Goal: Transaction & Acquisition: Purchase product/service

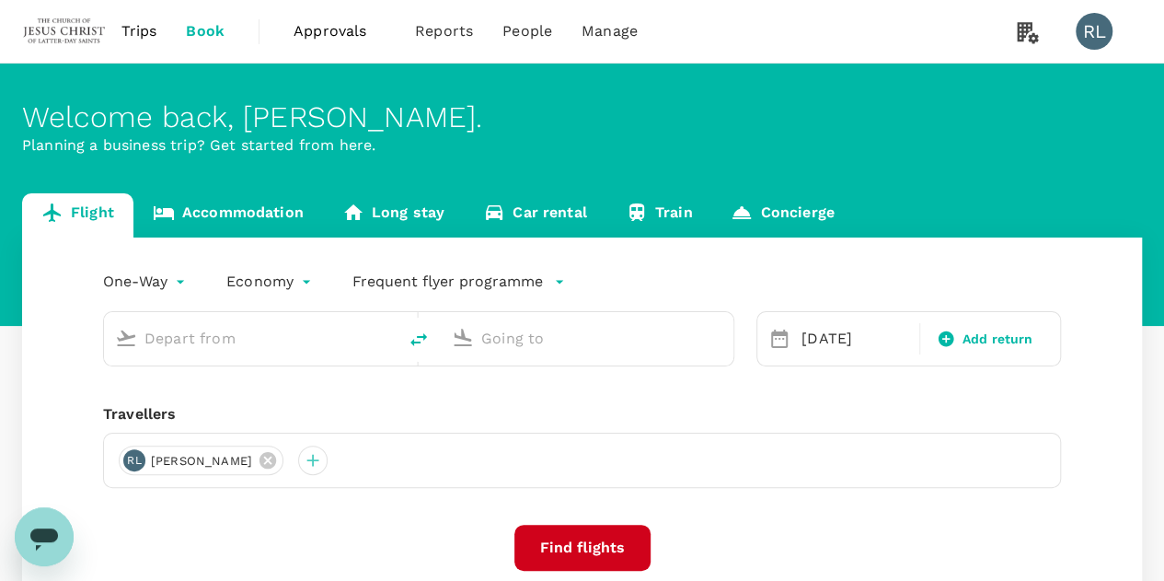
type input "Singapore Changi (SIN)"
type input "Kuala Lumpur Intl ([GEOGRAPHIC_DATA])"
type input "Singapore Changi (SIN)"
type input "Kuala Lumpur Intl ([GEOGRAPHIC_DATA])"
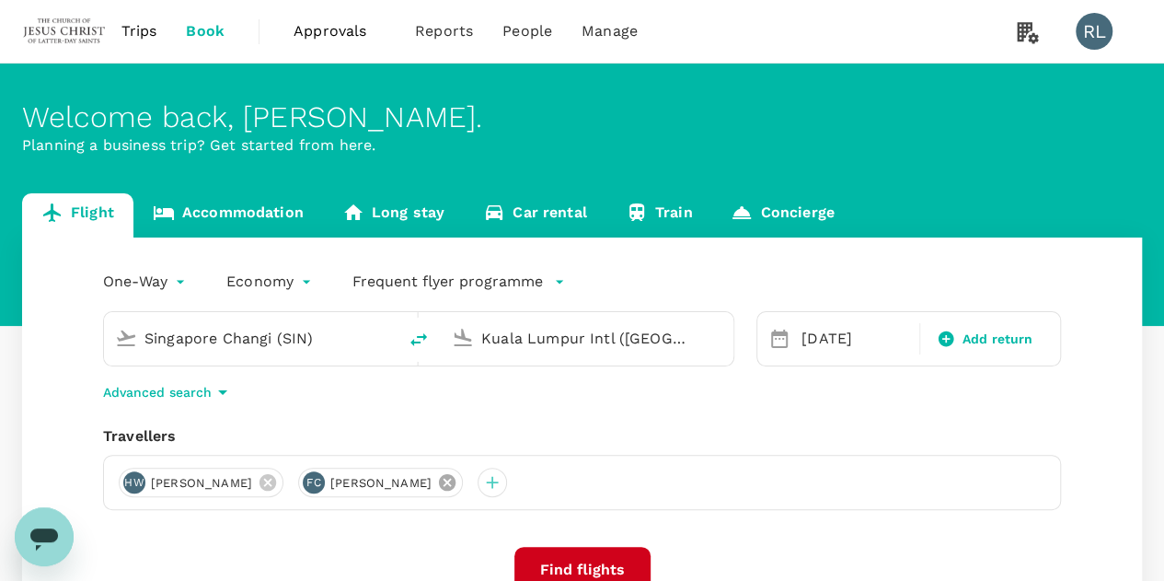
click at [437, 485] on icon at bounding box center [447, 482] width 20 height 20
click at [261, 482] on icon at bounding box center [267, 482] width 17 height 17
click at [125, 481] on div at bounding box center [133, 481] width 29 height 29
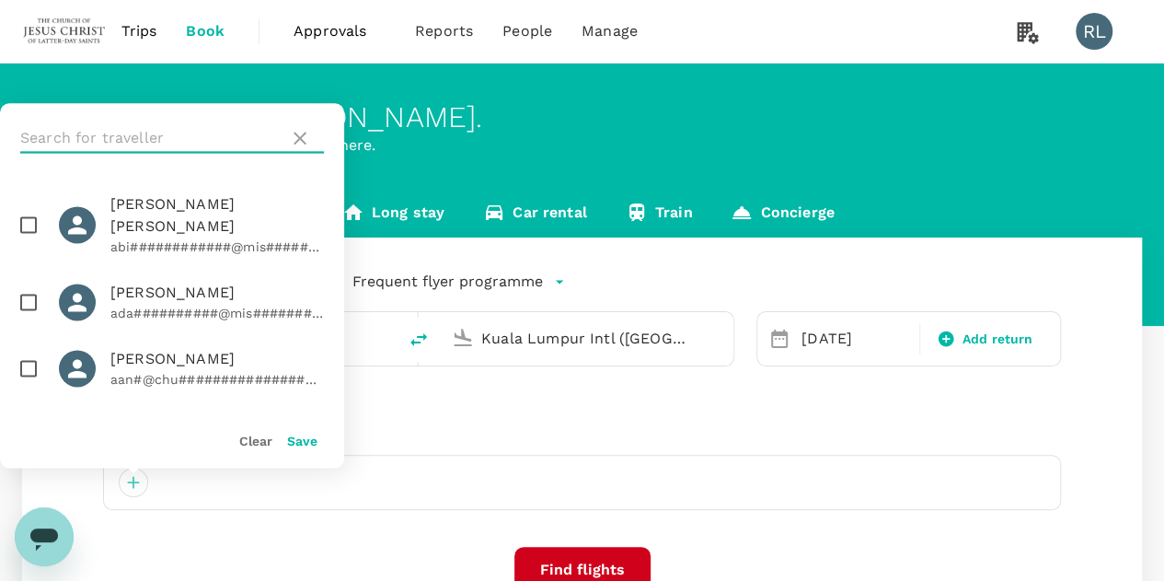
click at [175, 135] on input "text" at bounding box center [150, 137] width 261 height 29
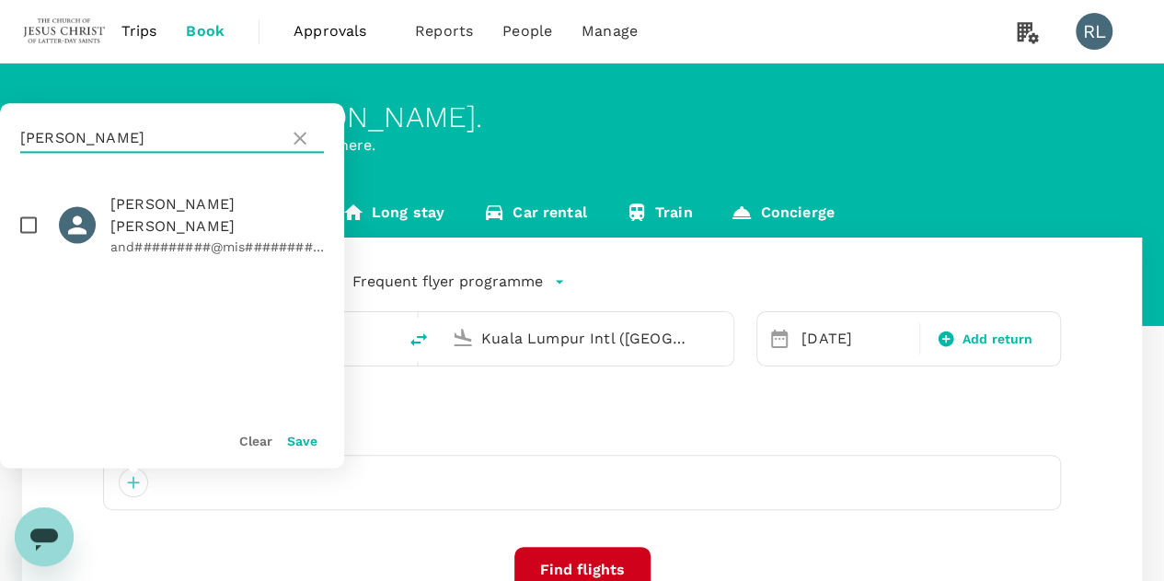
type input "[PERSON_NAME]"
click at [28, 213] on input "checkbox" at bounding box center [28, 224] width 39 height 39
checkbox input "true"
click at [302, 435] on button "Save" at bounding box center [302, 440] width 30 height 15
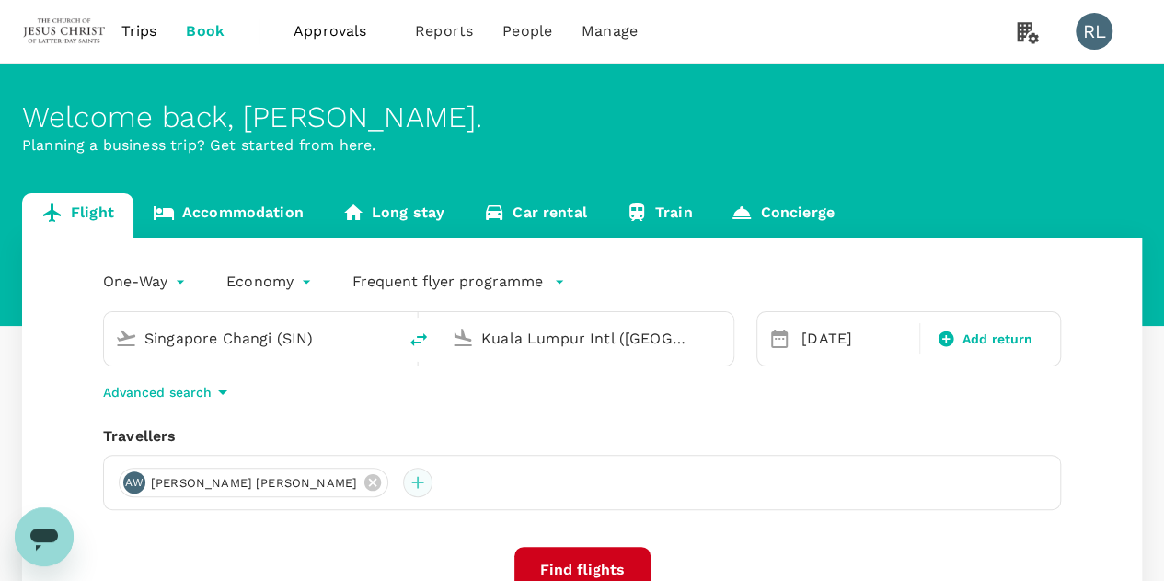
click at [403, 480] on div at bounding box center [417, 481] width 29 height 29
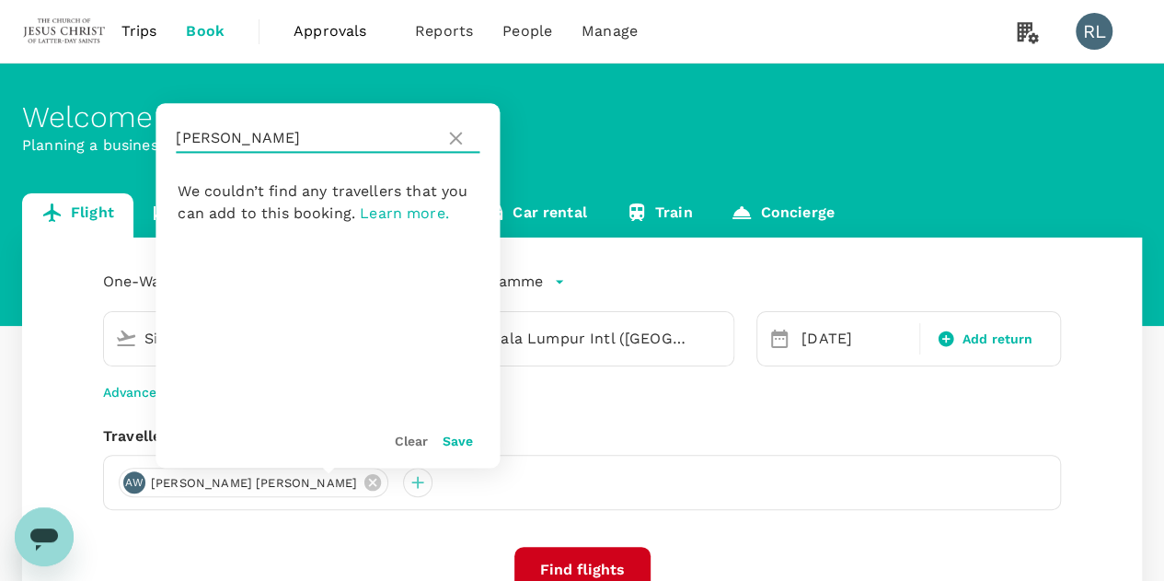
drag, startPoint x: 247, startPoint y: 141, endPoint x: 164, endPoint y: 132, distance: 83.3
click at [164, 132] on div "wride" at bounding box center [327, 138] width 344 height 70
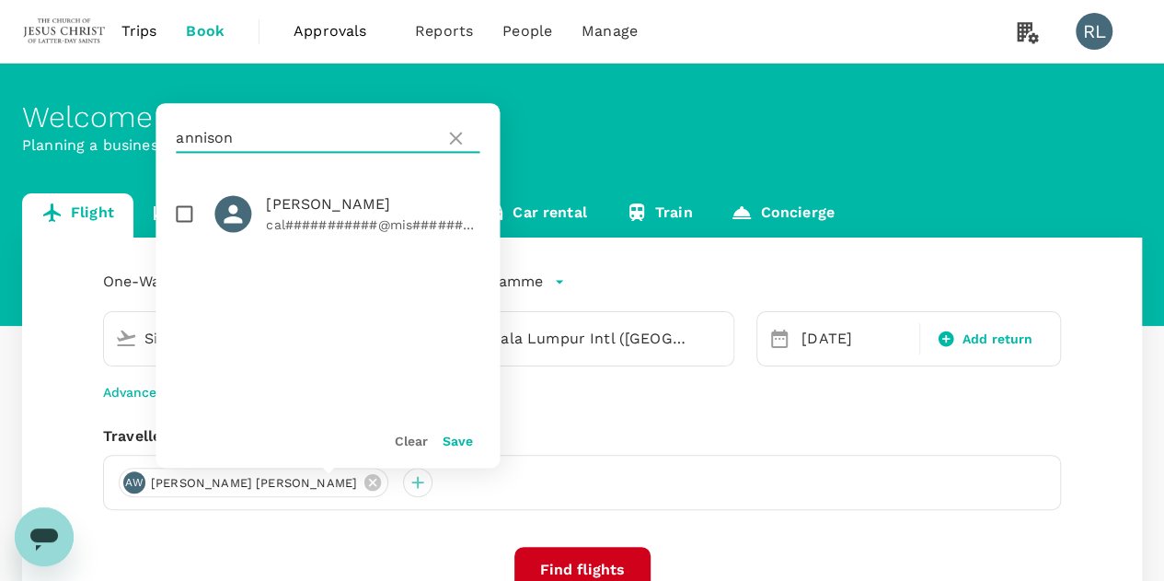
type input "annison"
click at [190, 216] on input "checkbox" at bounding box center [184, 213] width 39 height 39
checkbox input "true"
click at [454, 439] on button "Save" at bounding box center [458, 440] width 30 height 15
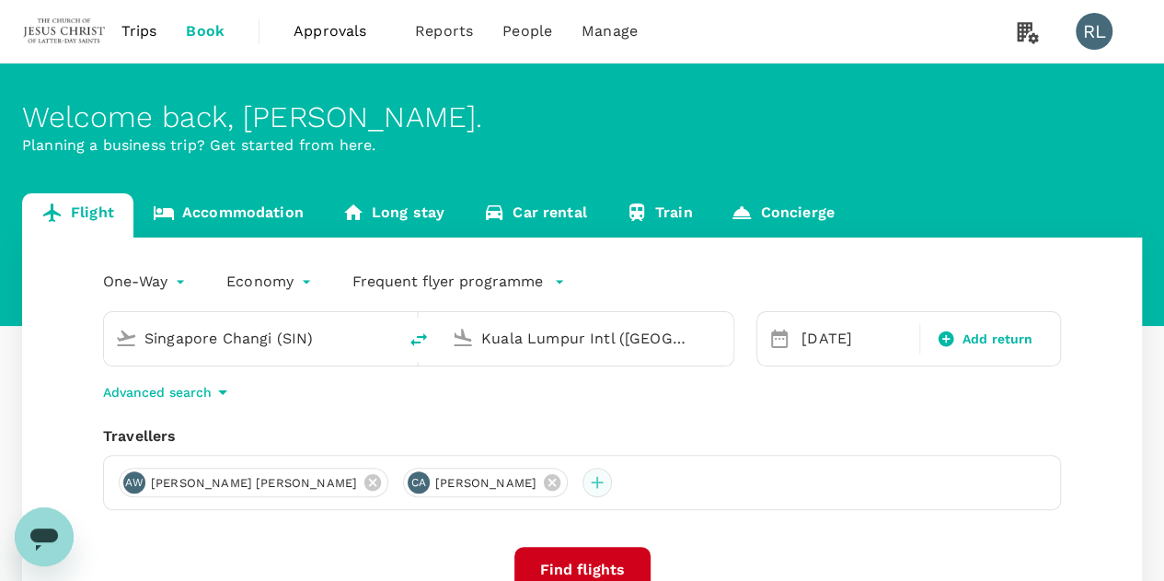
click at [582, 483] on div at bounding box center [596, 481] width 29 height 29
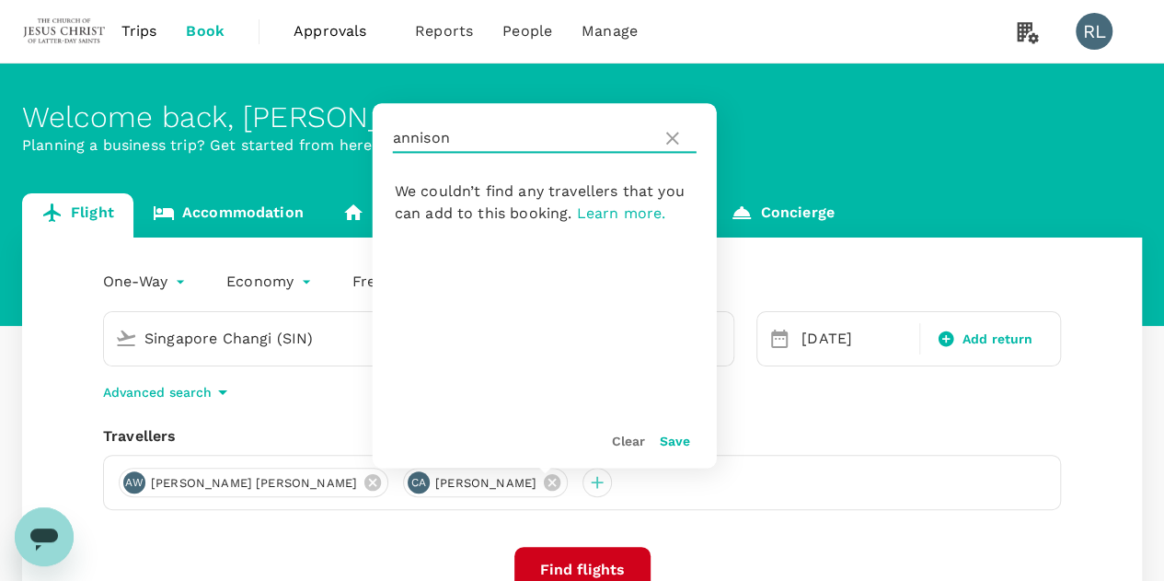
drag, startPoint x: 471, startPoint y: 137, endPoint x: 380, endPoint y: 139, distance: 91.1
click at [380, 139] on div "annison" at bounding box center [545, 138] width 344 height 70
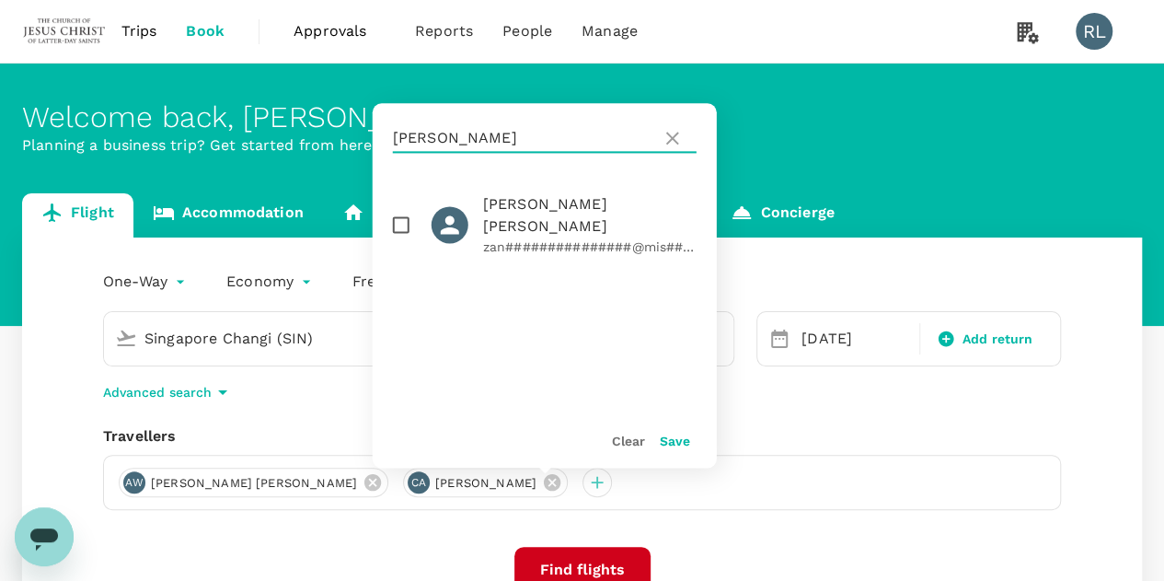
type input "christensen"
click at [401, 217] on input "checkbox" at bounding box center [401, 224] width 39 height 39
checkbox input "true"
click at [676, 438] on button "Save" at bounding box center [675, 440] width 30 height 15
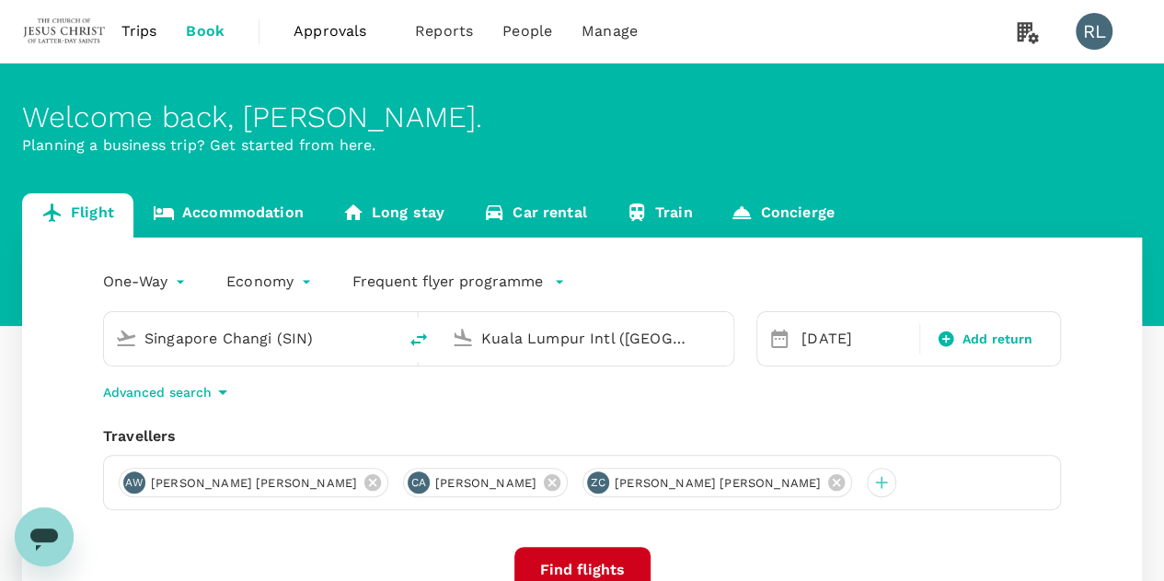
click at [321, 345] on input "Singapore Changi (SIN)" at bounding box center [250, 338] width 213 height 29
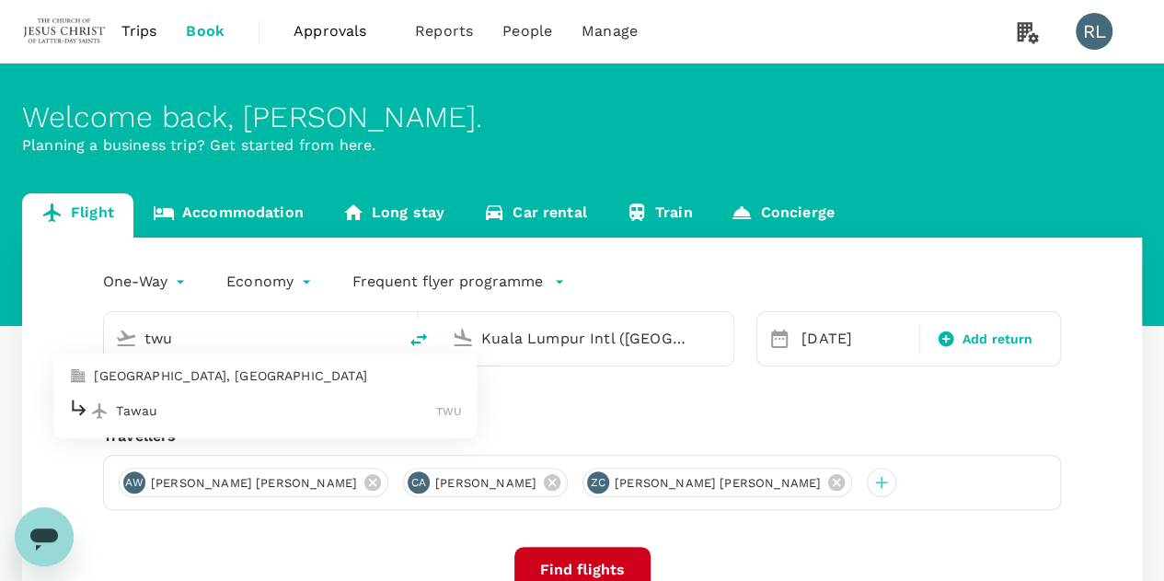
click at [173, 416] on p "Tawau" at bounding box center [276, 410] width 320 height 18
type input "Tawau (TWU)"
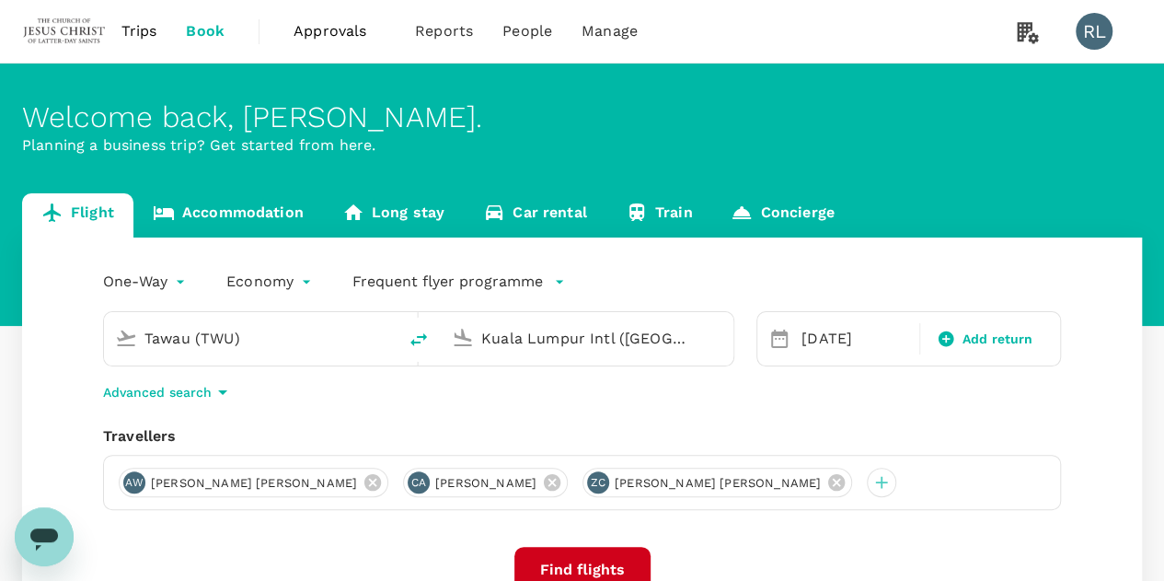
drag, startPoint x: 712, startPoint y: 341, endPoint x: 444, endPoint y: 328, distance: 268.0
click at [444, 328] on div "Kuala Lumpur Intl (KUL)" at bounding box center [583, 335] width 278 height 40
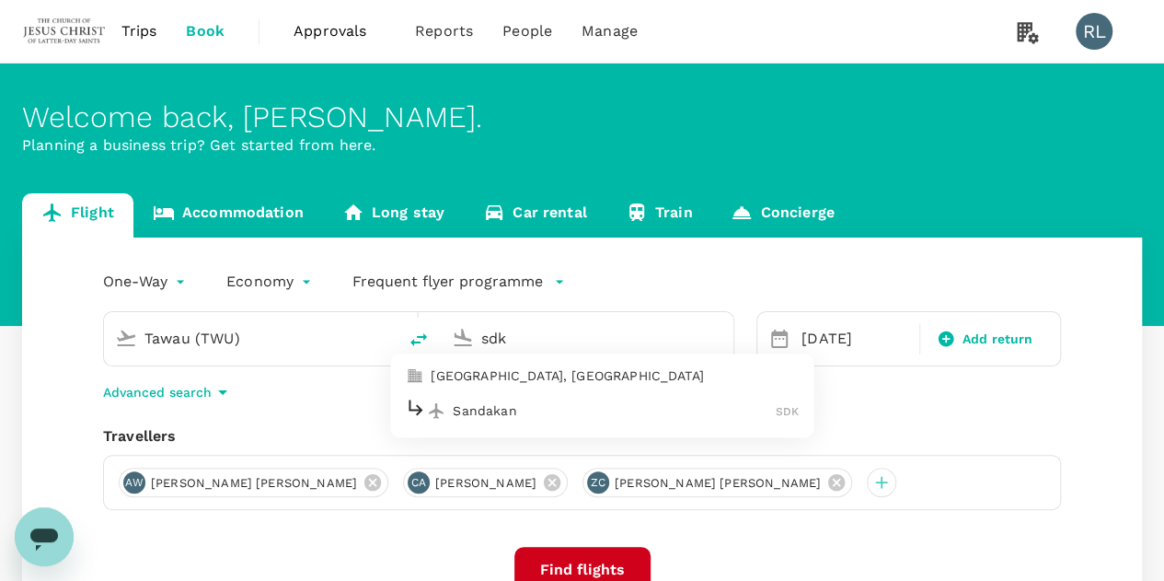
click at [507, 406] on p "Sandakan" at bounding box center [614, 410] width 323 height 18
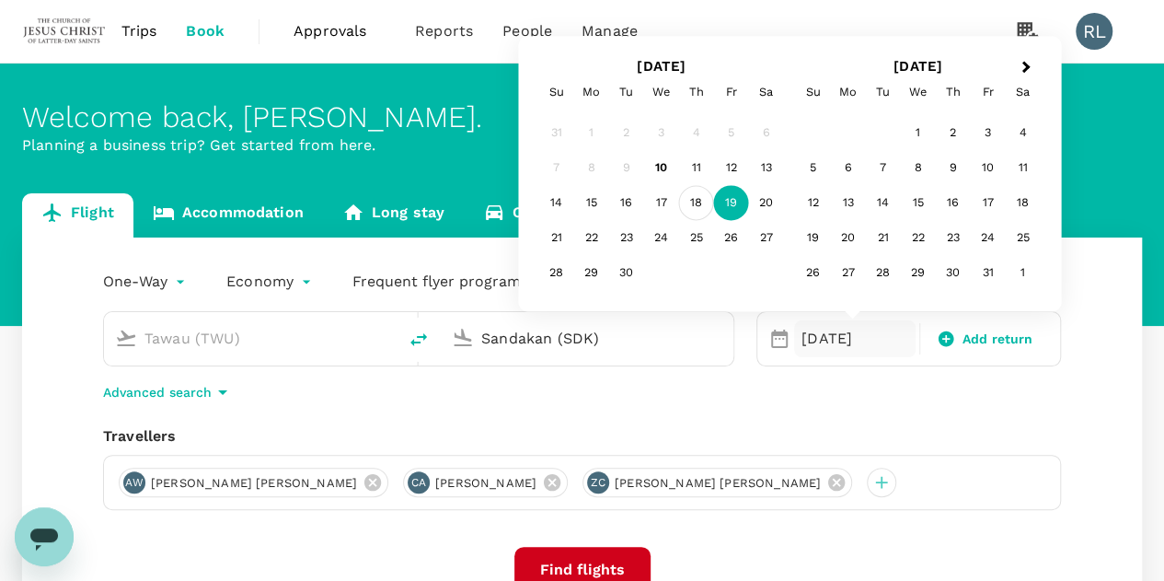
type input "Sandakan (SDK)"
click at [696, 203] on div "18" at bounding box center [696, 203] width 35 height 35
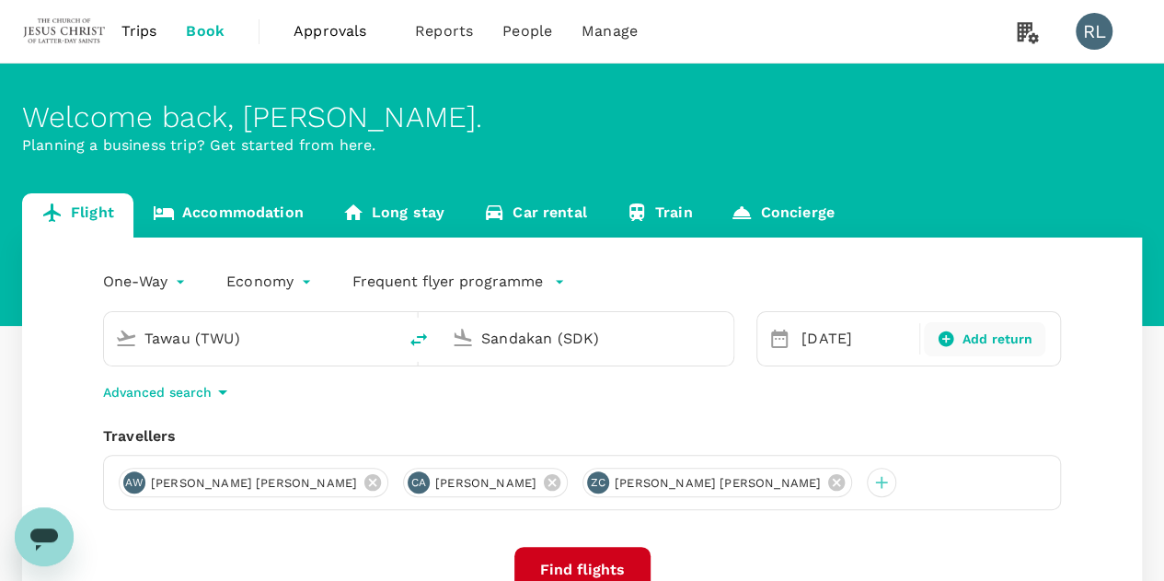
click at [981, 339] on span "Add return" at bounding box center [997, 338] width 71 height 19
type input "roundtrip"
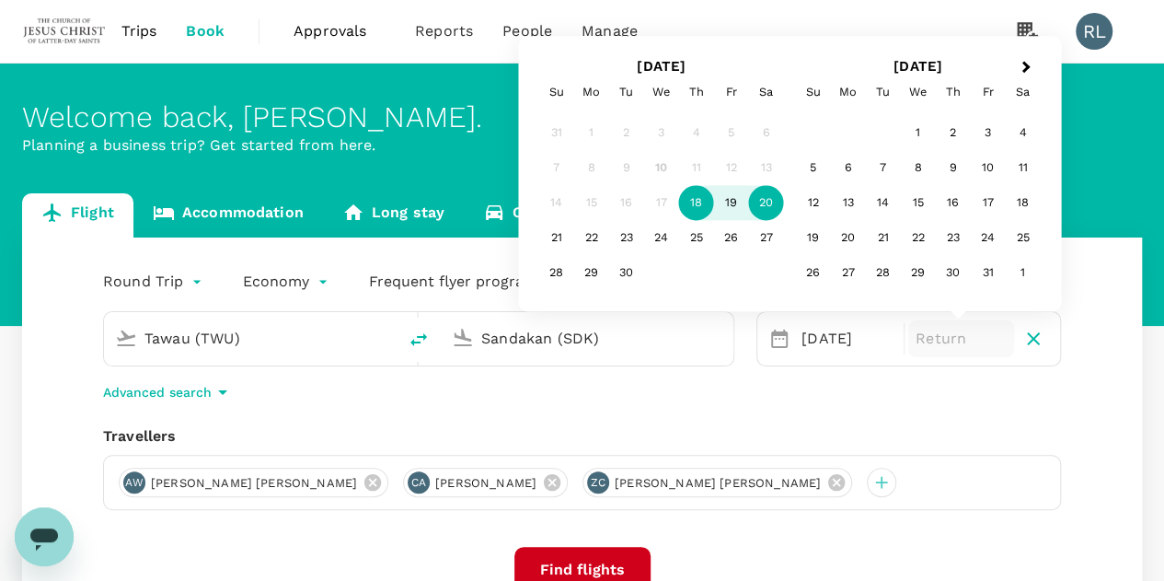
click at [773, 203] on div "20" at bounding box center [766, 203] width 35 height 35
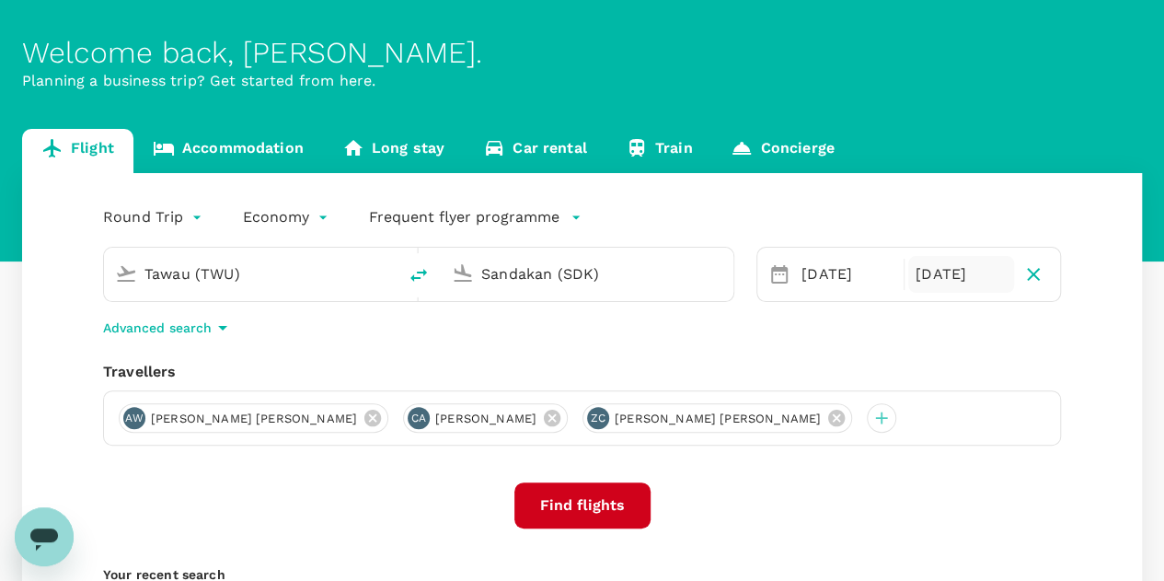
scroll to position [92, 0]
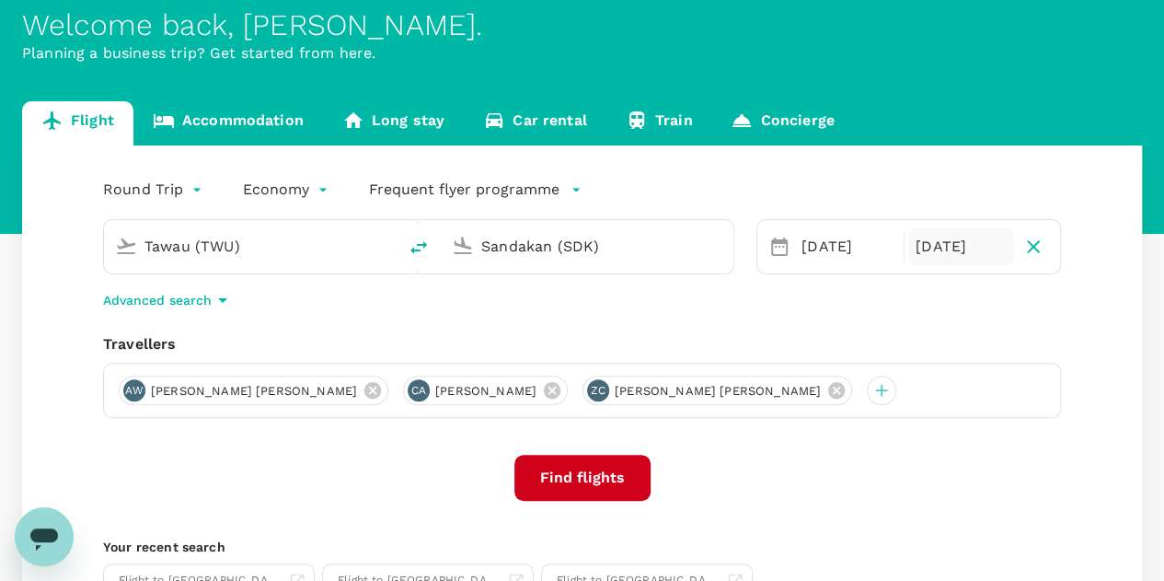
click at [552, 481] on button "Find flights" at bounding box center [582, 477] width 136 height 46
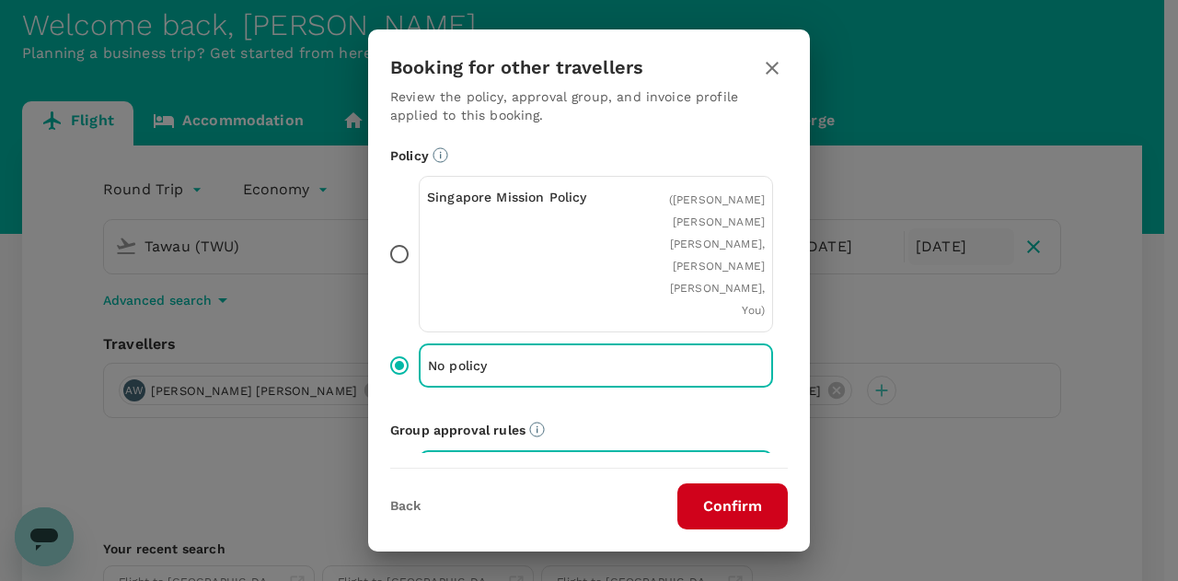
click at [716, 494] on button "Confirm" at bounding box center [732, 506] width 110 height 46
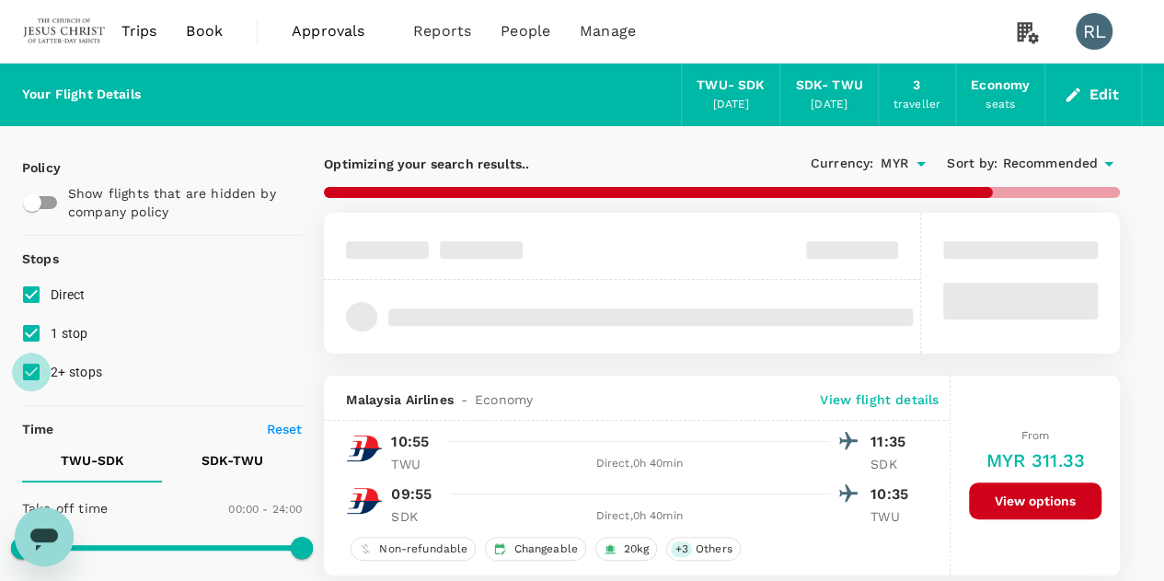
click at [29, 369] on input "2+ stops" at bounding box center [31, 371] width 39 height 39
checkbox input "false"
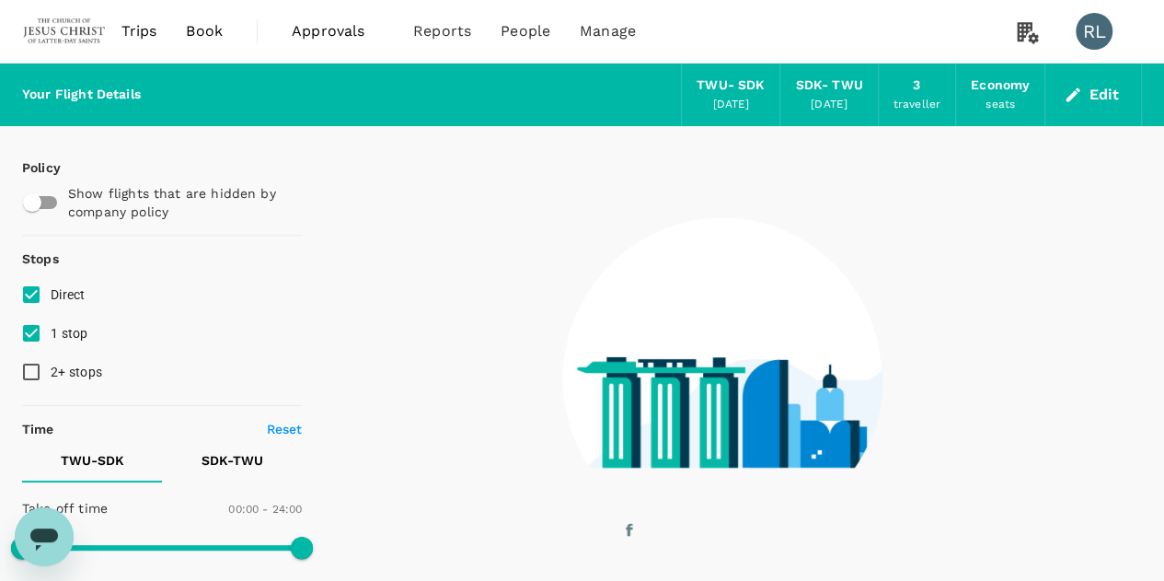
click at [31, 331] on input "1 stop" at bounding box center [31, 333] width 39 height 39
checkbox input "false"
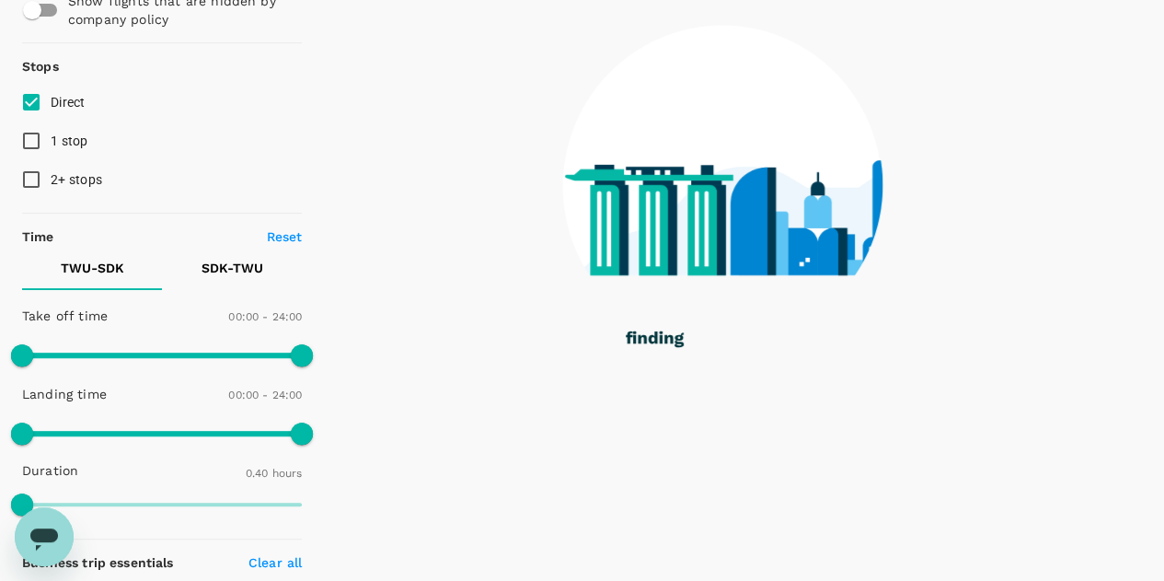
scroll to position [276, 0]
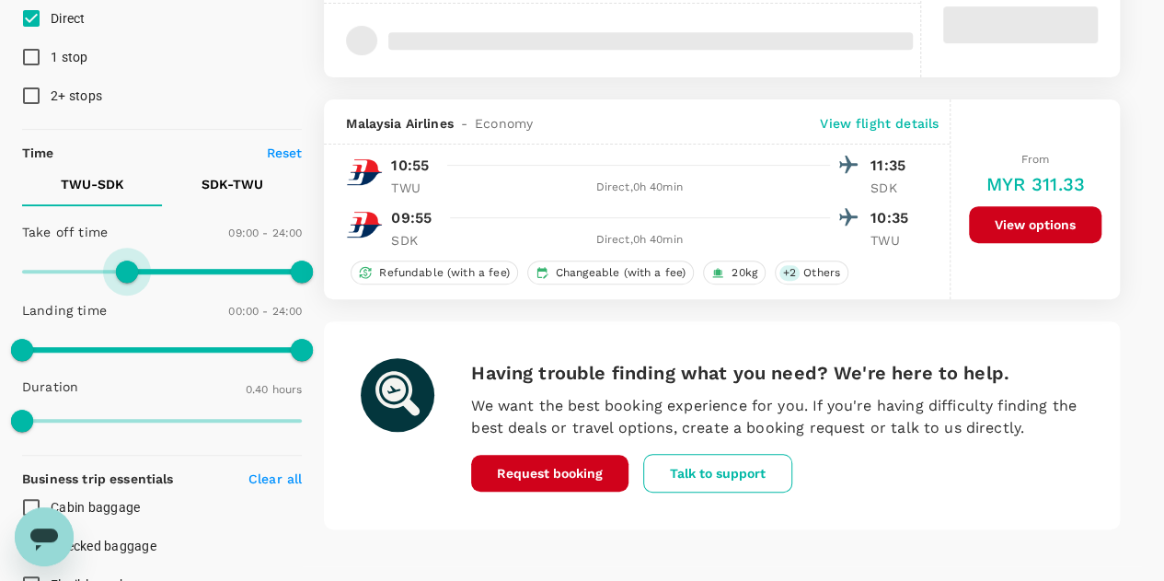
type input "510"
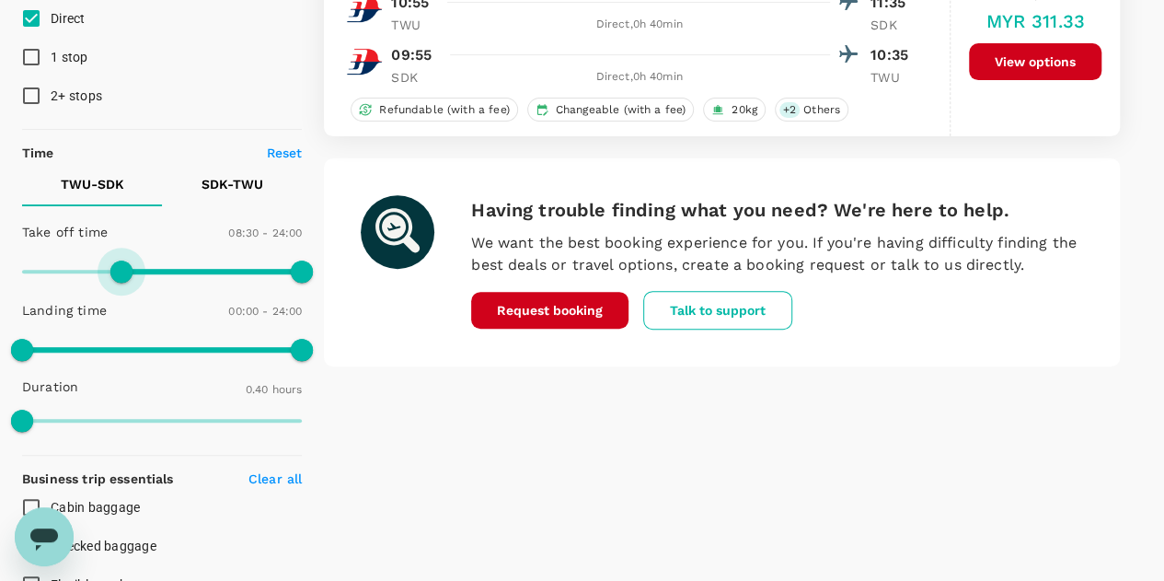
drag, startPoint x: 20, startPoint y: 262, endPoint x: 123, endPoint y: 273, distance: 103.6
click at [123, 273] on span at bounding box center [121, 271] width 22 height 22
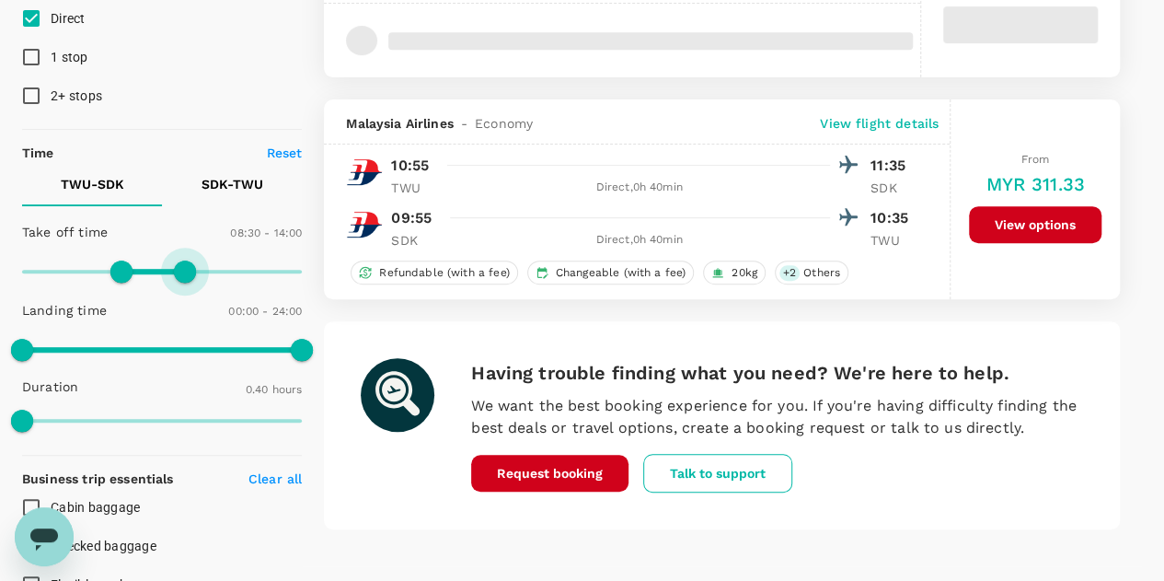
type input "810"
drag, startPoint x: 293, startPoint y: 268, endPoint x: 179, endPoint y: 279, distance: 113.7
click at [179, 279] on span at bounding box center [179, 271] width 22 height 22
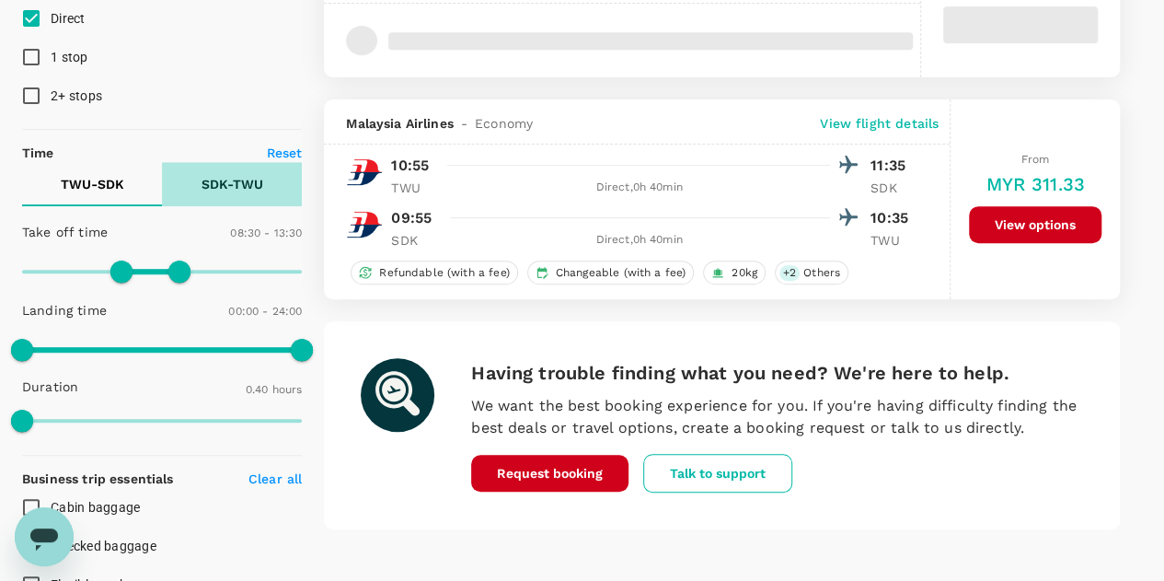
click at [236, 191] on p "SDK - TWU" at bounding box center [232, 184] width 62 height 18
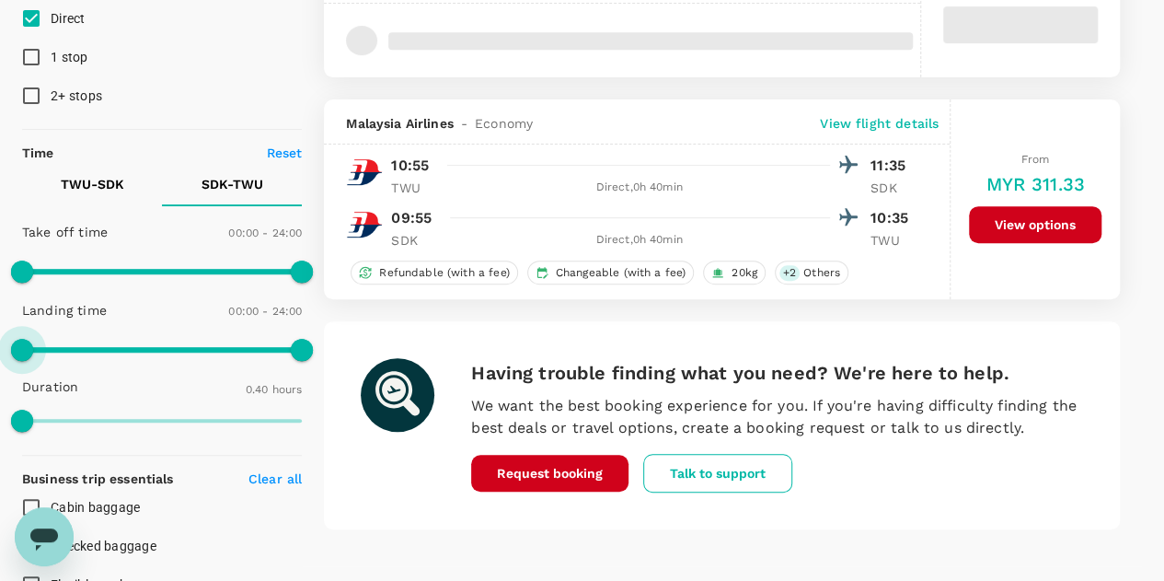
click at [19, 352] on span at bounding box center [22, 350] width 22 height 22
type input "540"
drag, startPoint x: 18, startPoint y: 270, endPoint x: 124, endPoint y: 279, distance: 106.2
click at [124, 279] on span at bounding box center [127, 271] width 22 height 22
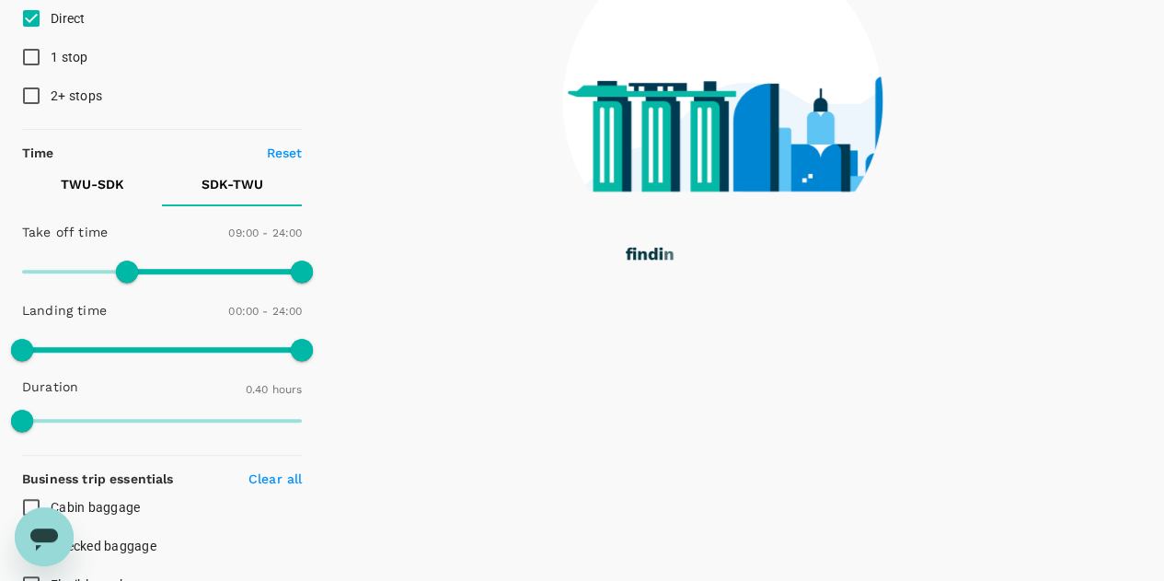
checkbox input "false"
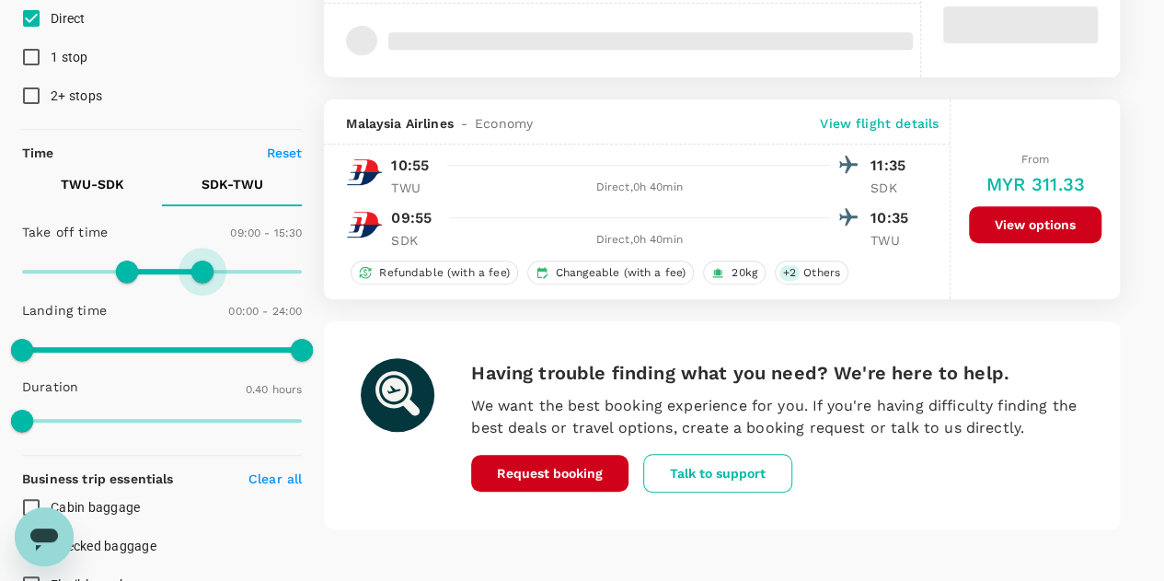
type input "840"
drag, startPoint x: 298, startPoint y: 270, endPoint x: 187, endPoint y: 277, distance: 111.6
click at [187, 277] on span at bounding box center [185, 271] width 22 height 22
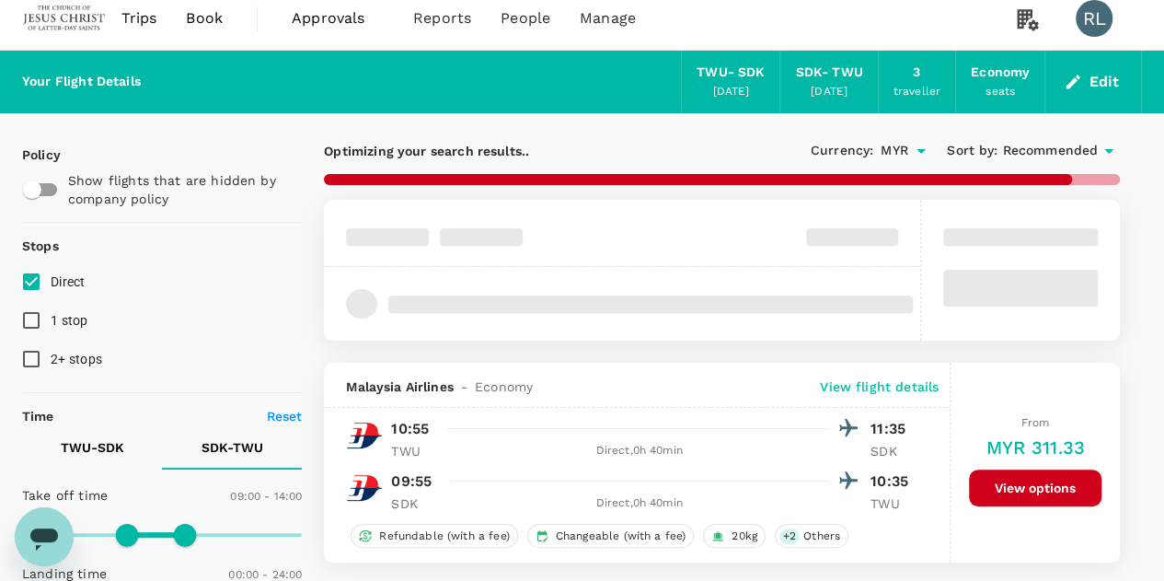
scroll to position [0, 0]
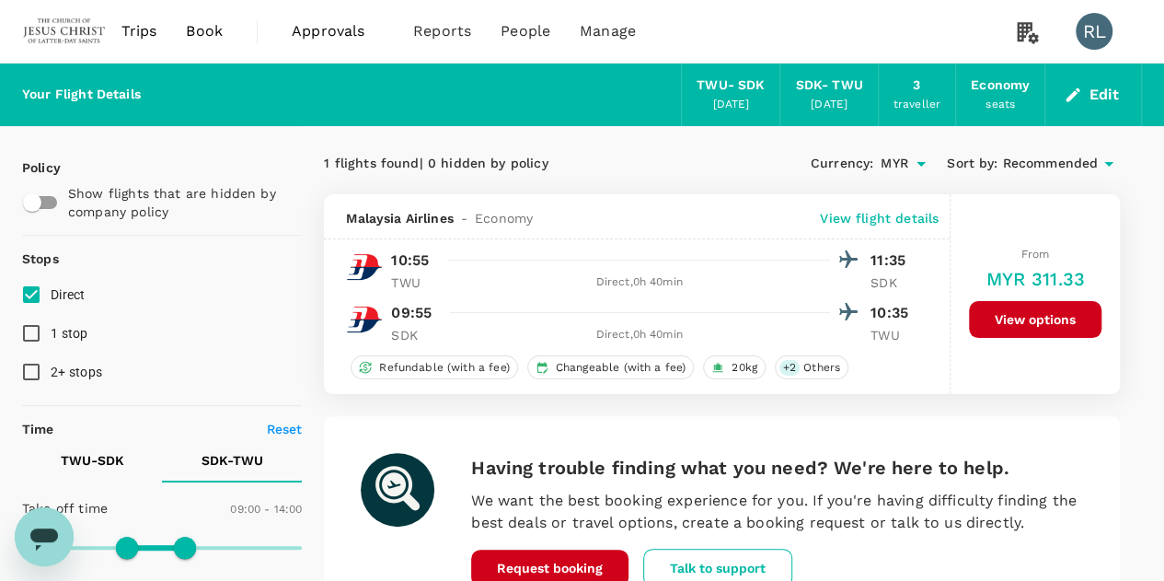
click at [1042, 317] on button "View options" at bounding box center [1035, 319] width 132 height 37
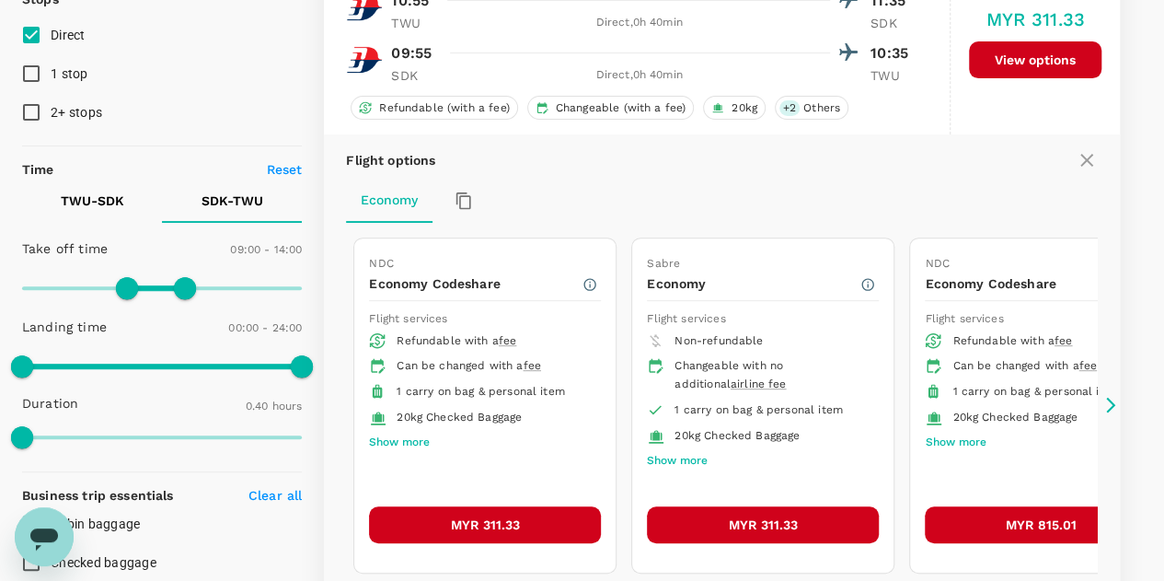
scroll to position [285, 0]
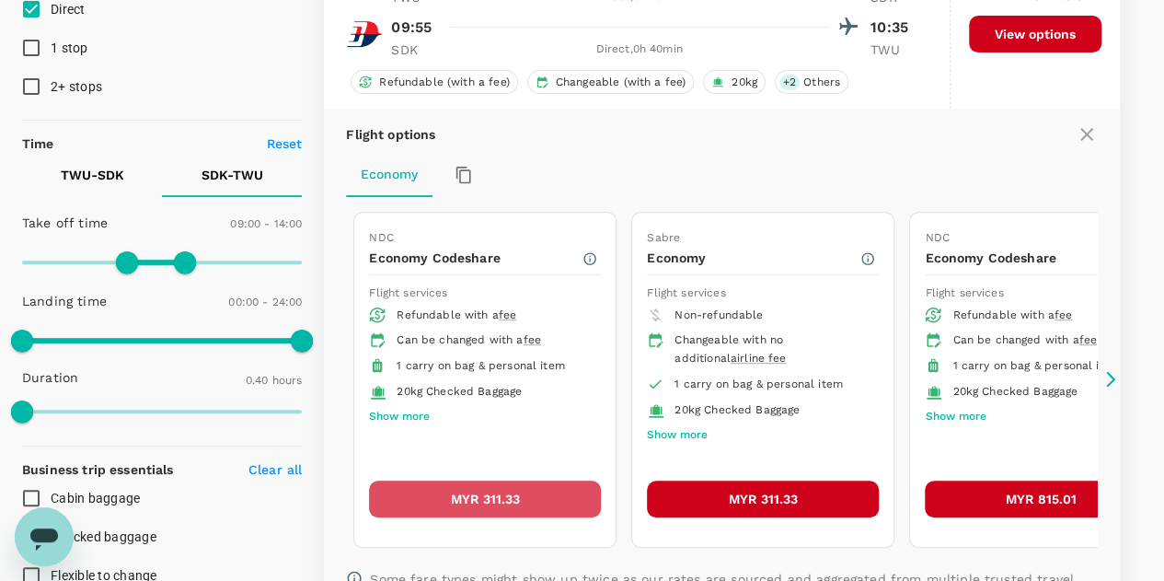
click at [463, 492] on button "MYR 311.33" at bounding box center [485, 498] width 232 height 37
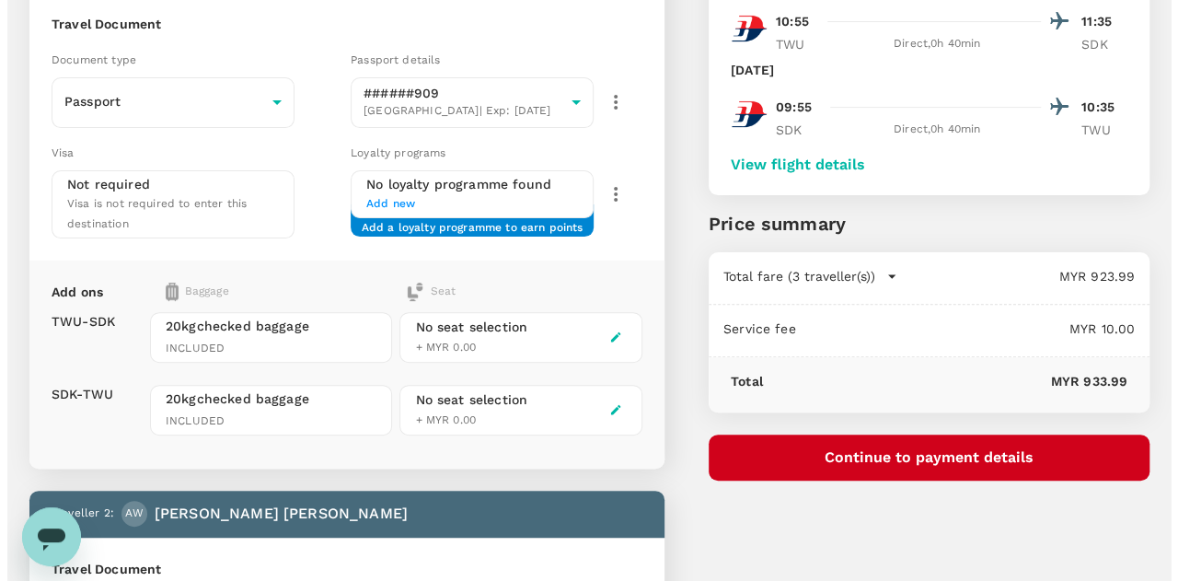
scroll to position [184, 0]
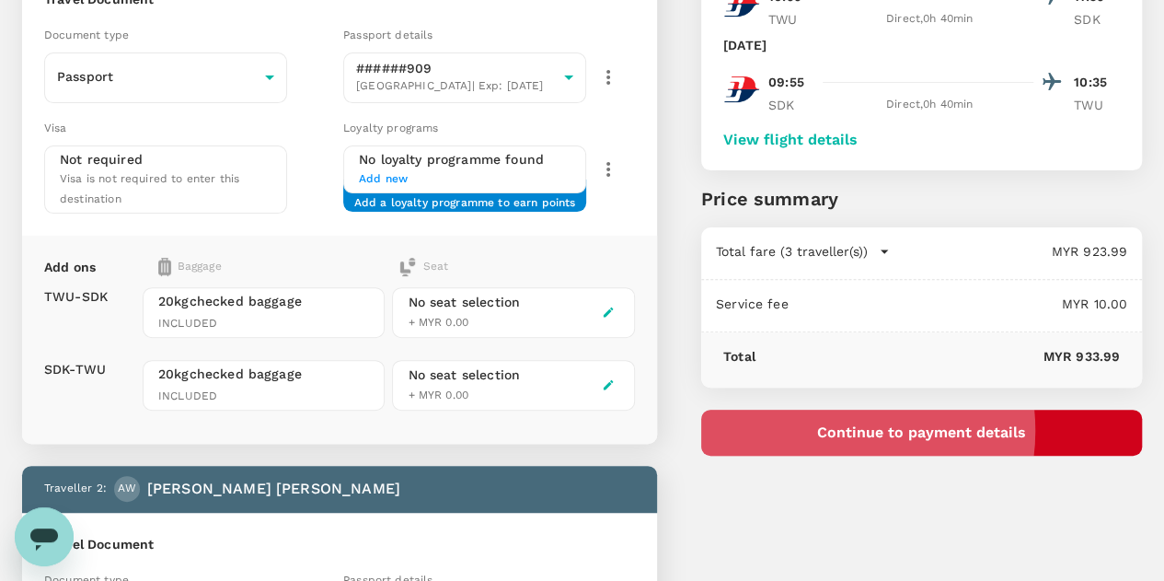
click at [935, 430] on button "Continue to payment details" at bounding box center [921, 432] width 441 height 46
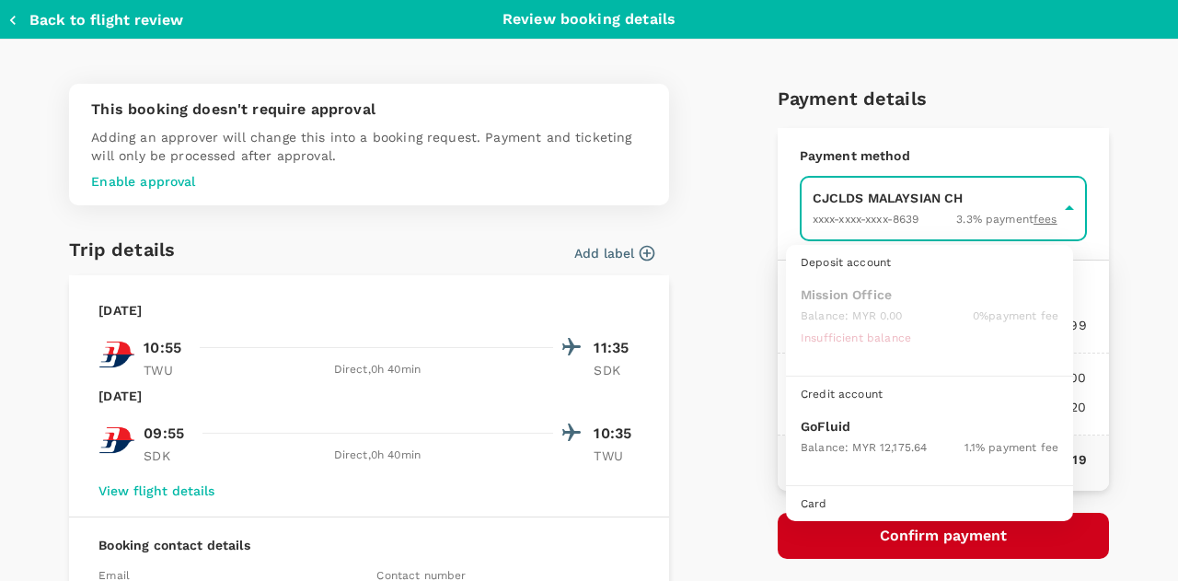
scroll to position [47, 0]
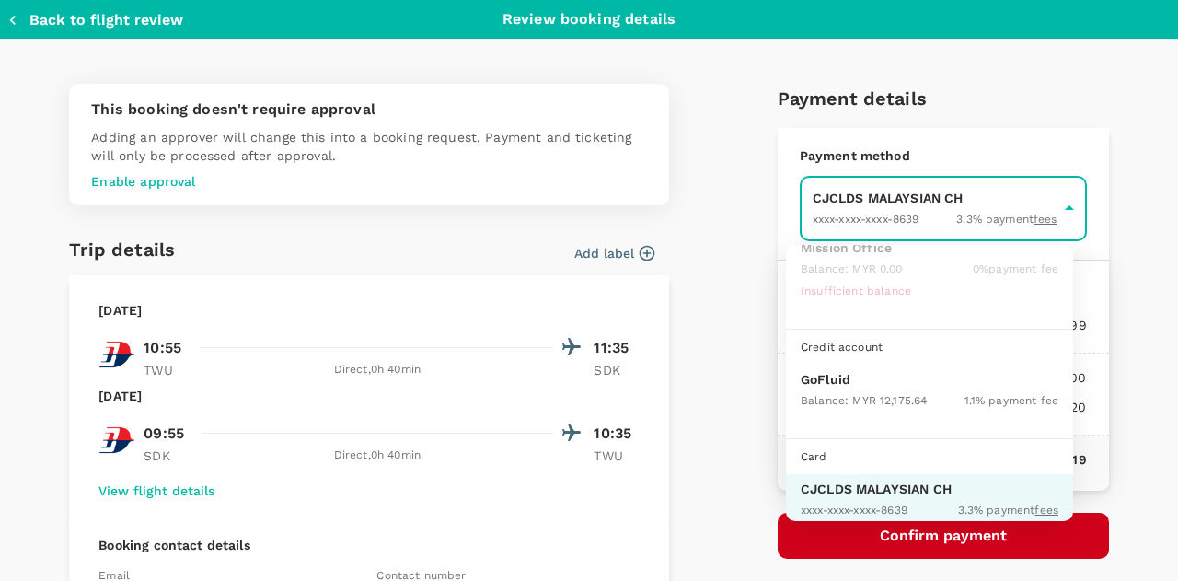
click at [830, 373] on p "GoFluid" at bounding box center [929, 379] width 258 height 18
type input "9b357727-6904-47bd-a44e-9a56bf7dfc7a"
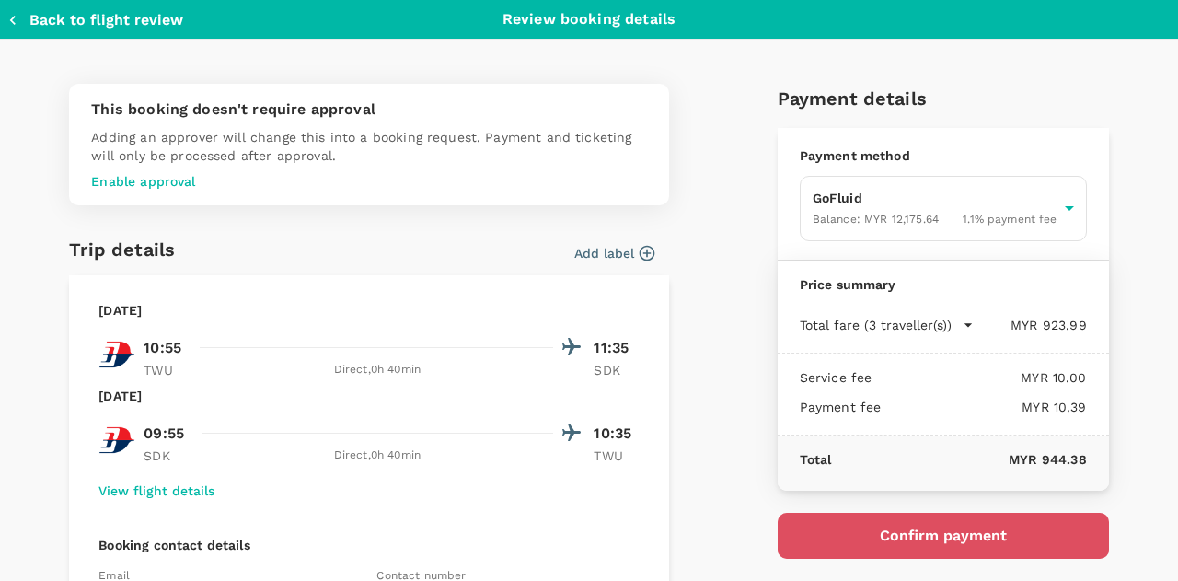
click at [930, 533] on button "Confirm payment" at bounding box center [942, 535] width 331 height 46
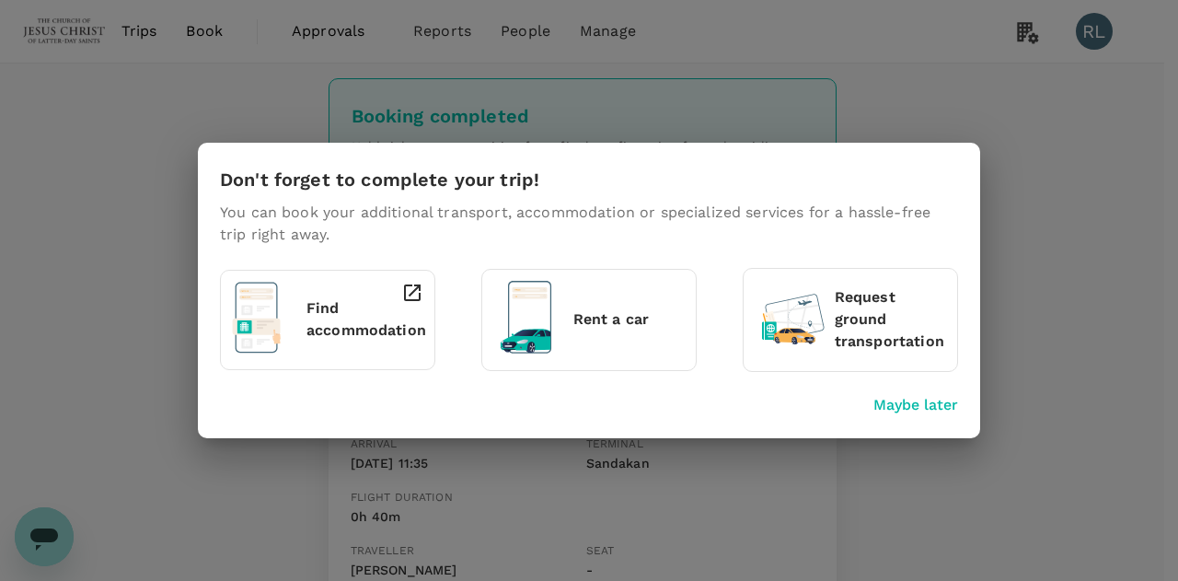
click at [928, 400] on p "Maybe later" at bounding box center [915, 405] width 85 height 22
